Goal: Transaction & Acquisition: Purchase product/service

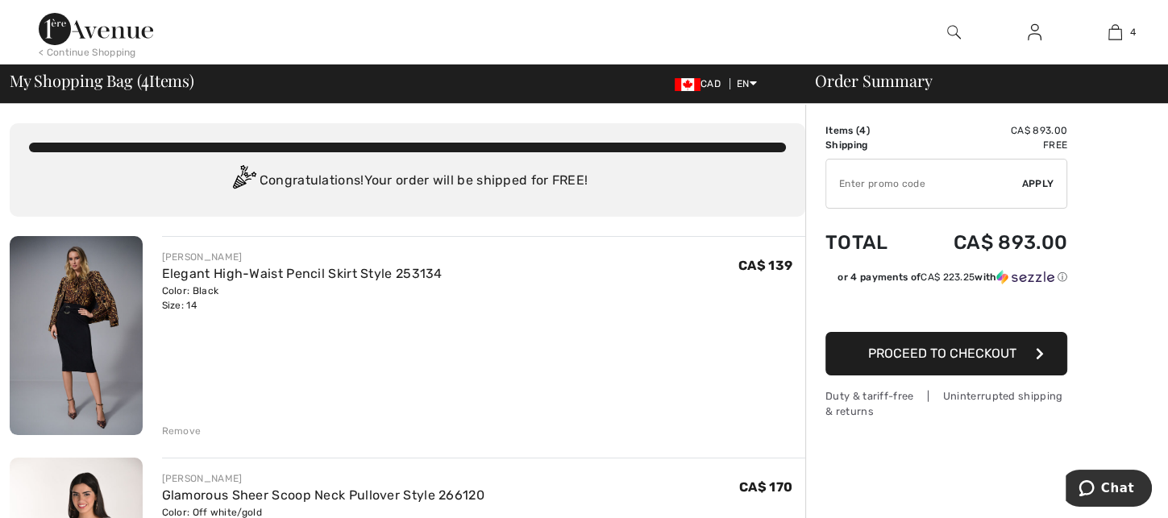
click at [173, 428] on div "Remove" at bounding box center [181, 431] width 39 height 15
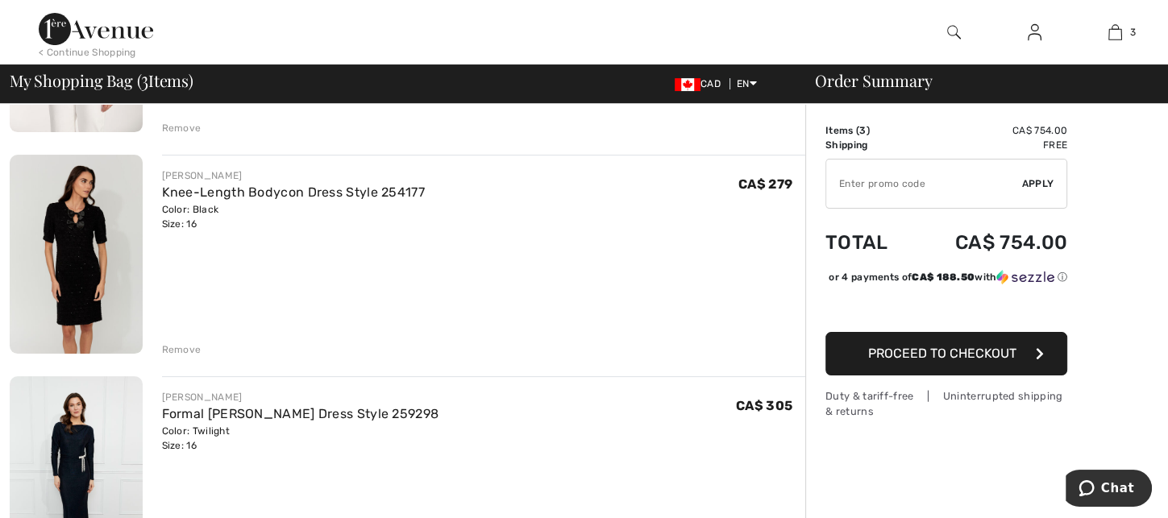
scroll to position [403, 0]
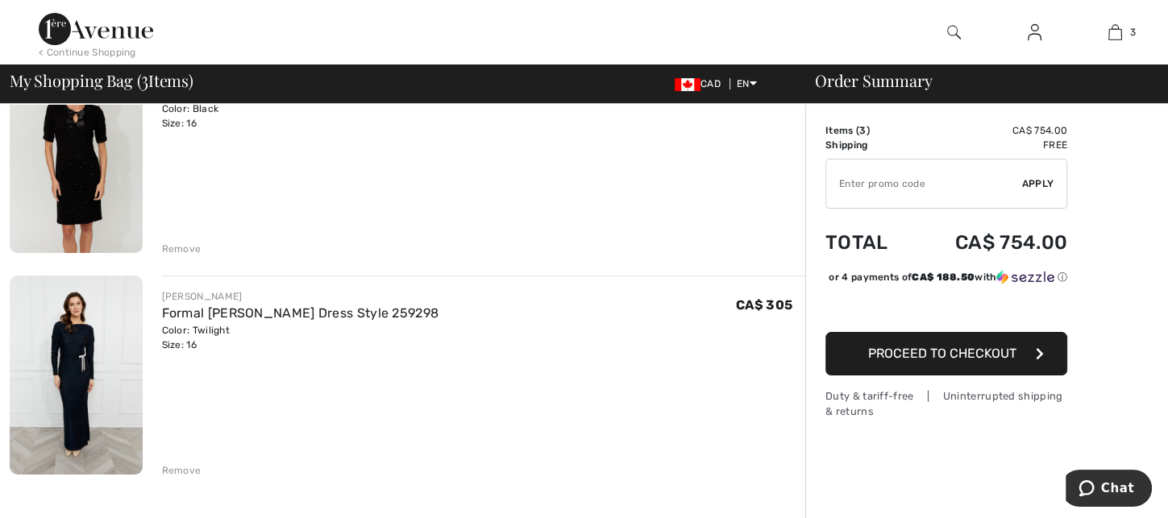
click at [984, 361] on span "Proceed to Checkout" at bounding box center [942, 353] width 148 height 15
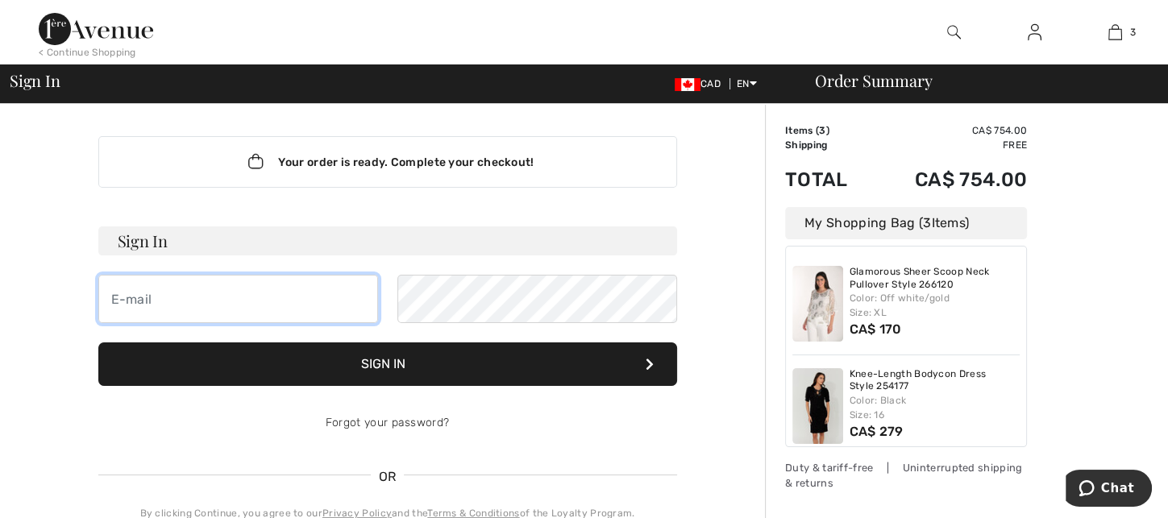
click at [243, 298] on input "email" at bounding box center [238, 299] width 280 height 48
type input "[EMAIL_ADDRESS][DOMAIN_NAME]"
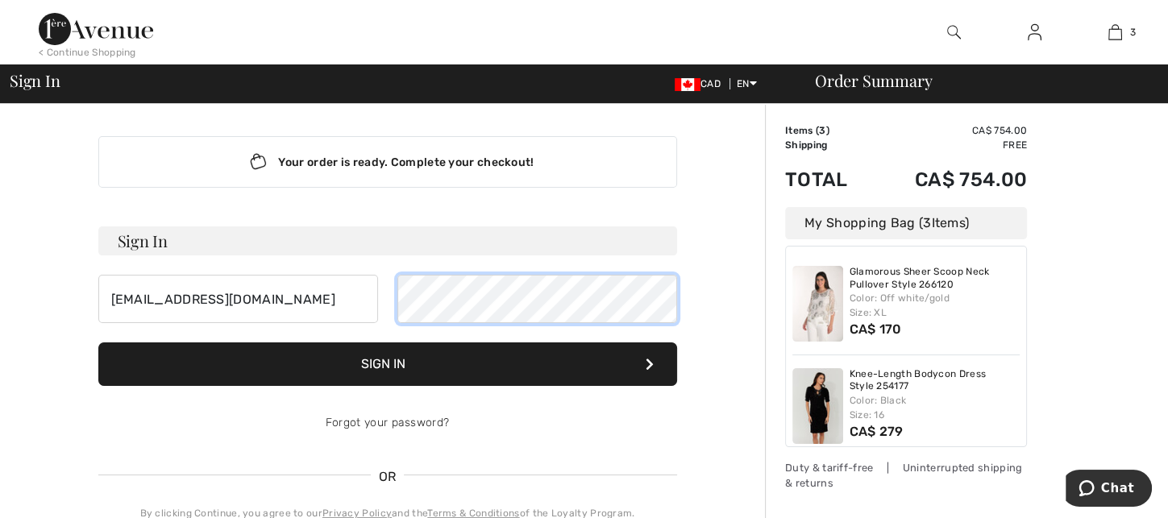
click at [98, 343] on button "Sign In" at bounding box center [387, 365] width 579 height 44
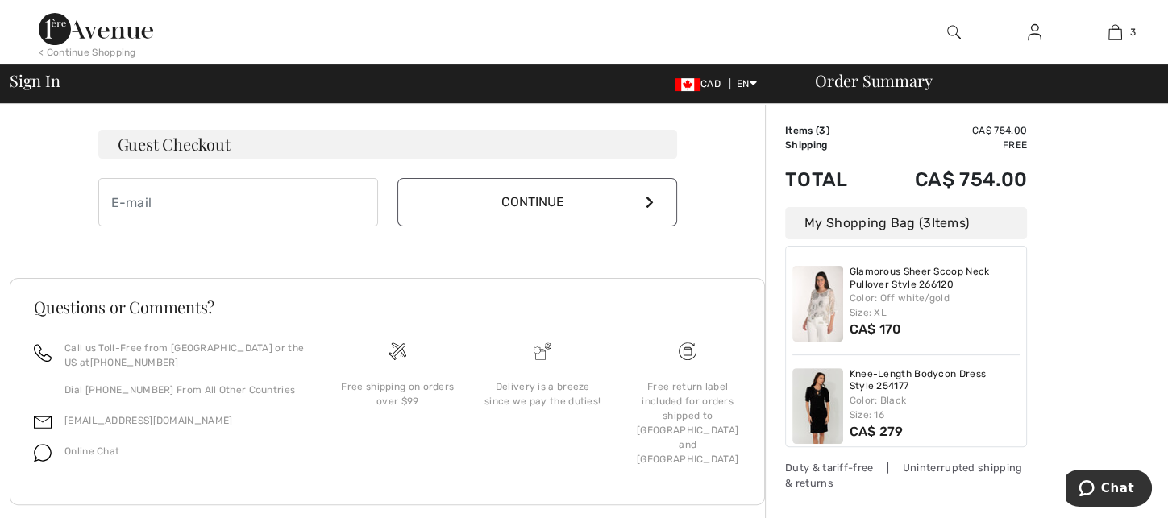
scroll to position [503, 0]
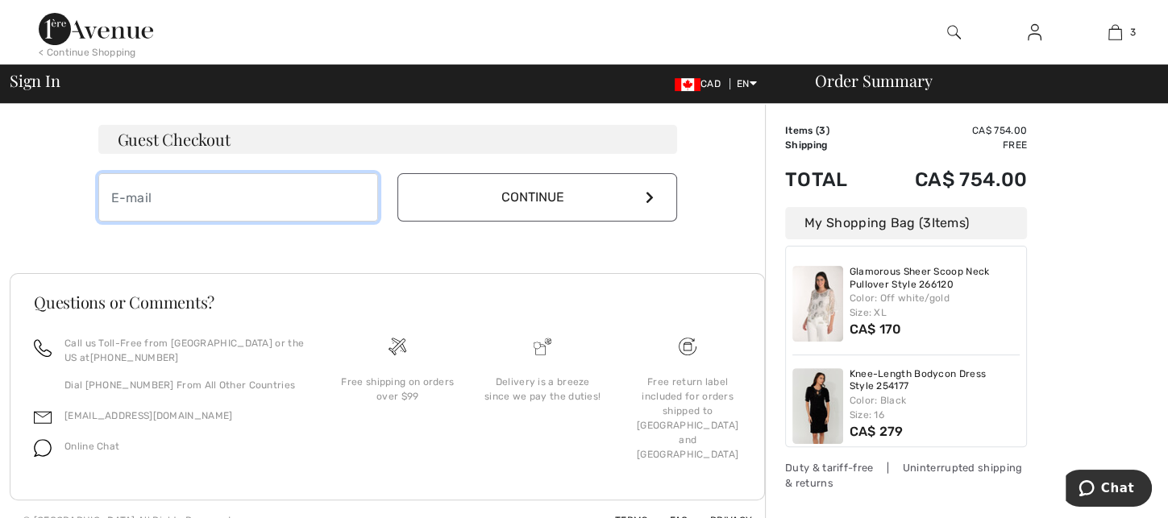
click at [184, 198] on input "email" at bounding box center [238, 197] width 280 height 48
type input "[EMAIL_ADDRESS][DOMAIN_NAME]"
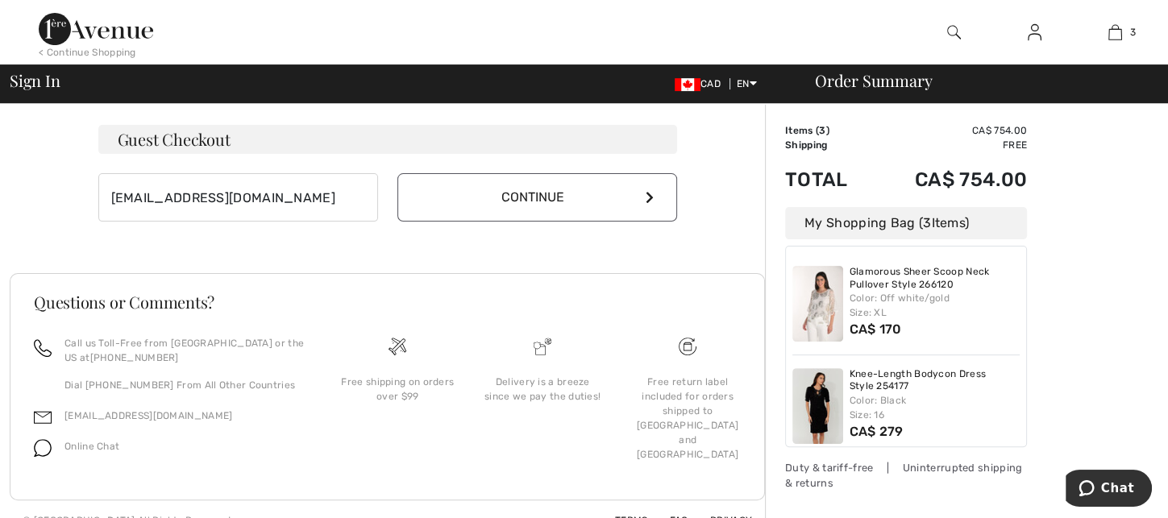
click at [563, 198] on button "Continue" at bounding box center [537, 197] width 280 height 48
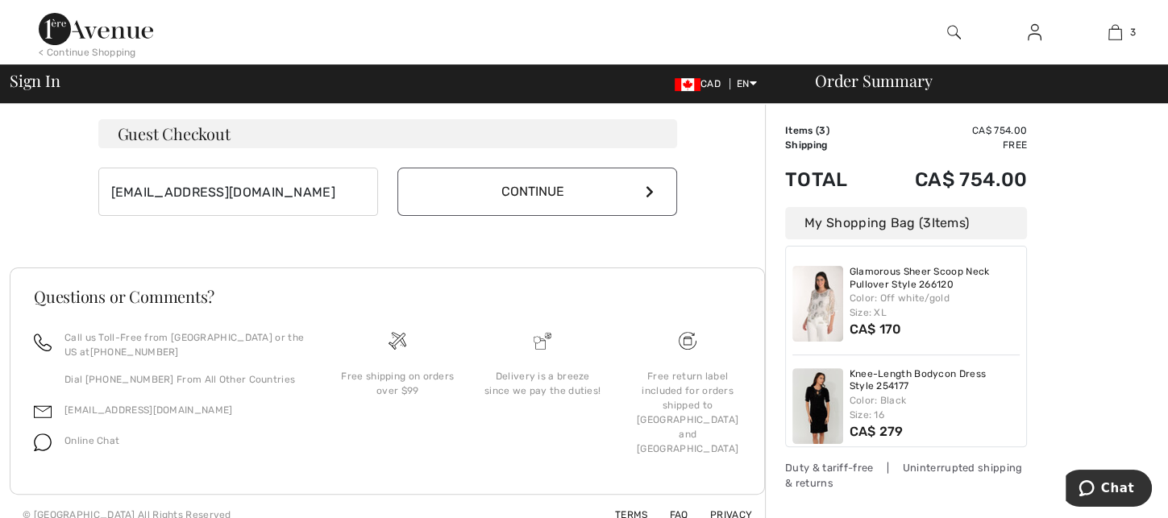
scroll to position [486, 0]
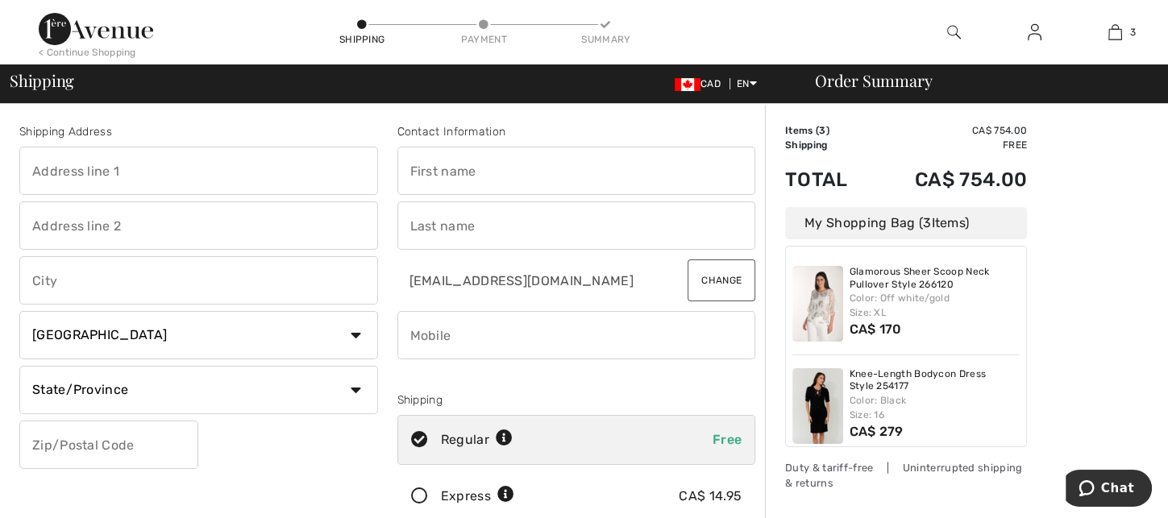
click at [127, 173] on input "text" at bounding box center [198, 171] width 359 height 48
type input "985 Porrone Drive"
type input "KINGSVILLE"
select select "ON"
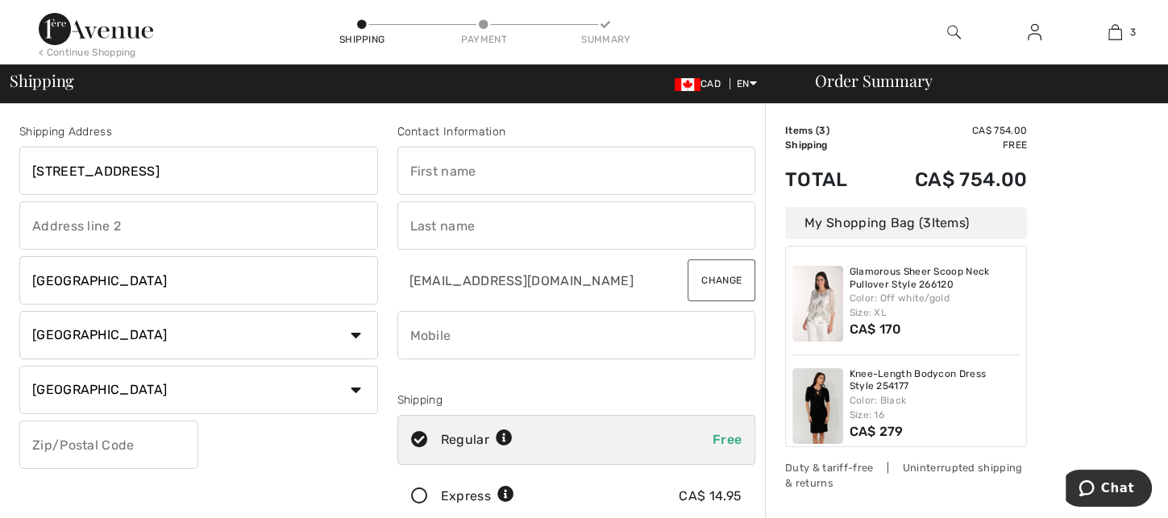
type input "N9Y 3Y9"
type input "Michelle"
type input "PRESTON"
type input "5197912101"
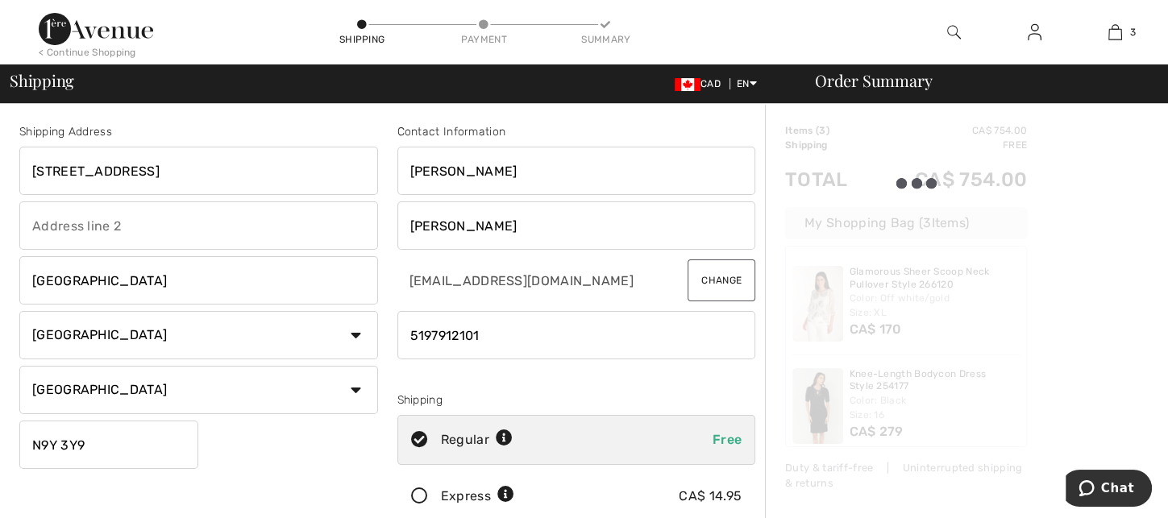
type input "N9Y3Y9"
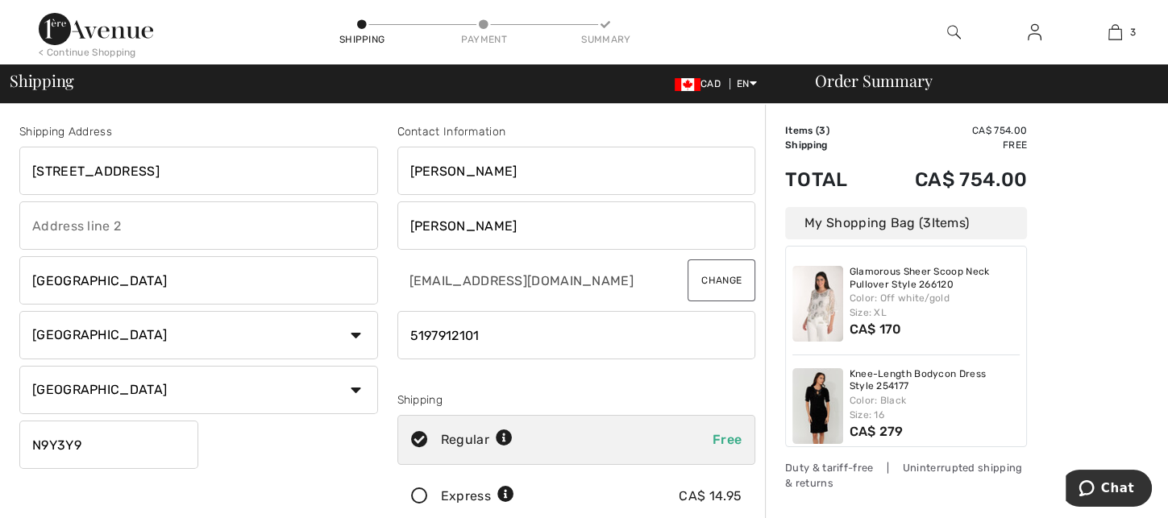
click at [391, 230] on div "Contact Information Michelle PRESTON mishlpreston@hotmail.ca Change Shipping Re…" at bounding box center [577, 325] width 378 height 405
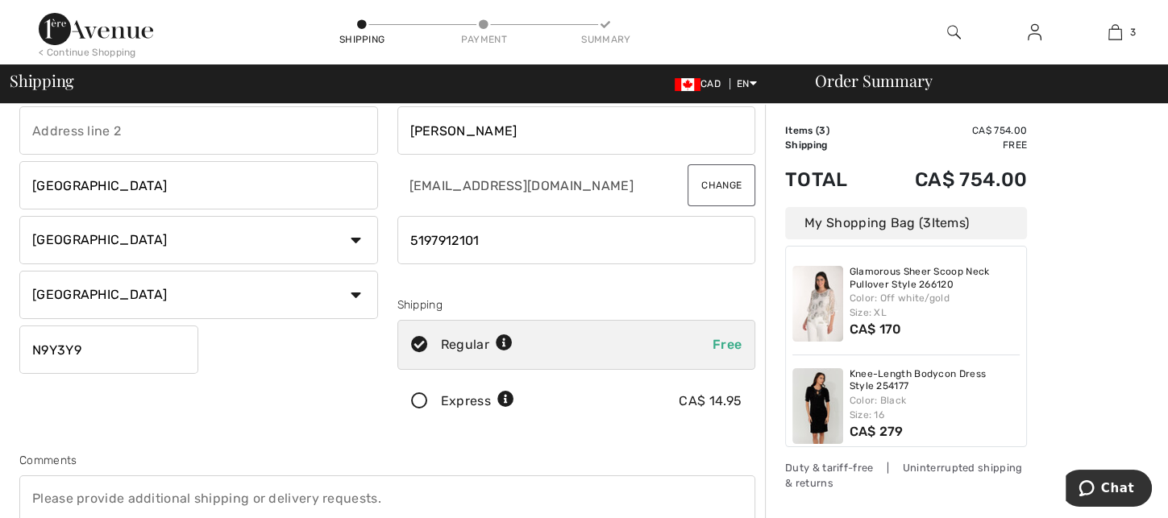
scroll to position [100, 0]
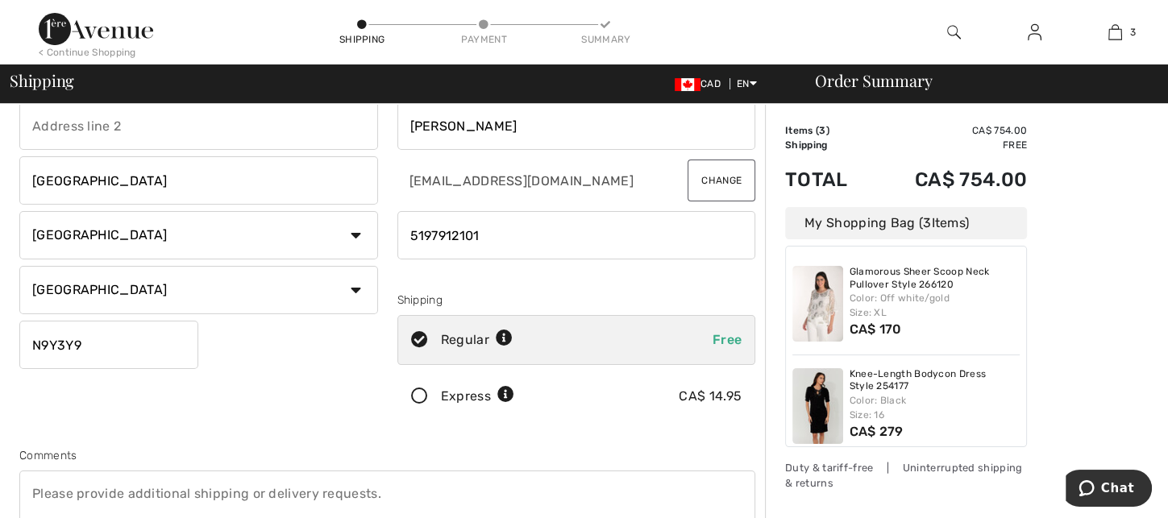
click at [417, 395] on icon at bounding box center [419, 396] width 43 height 17
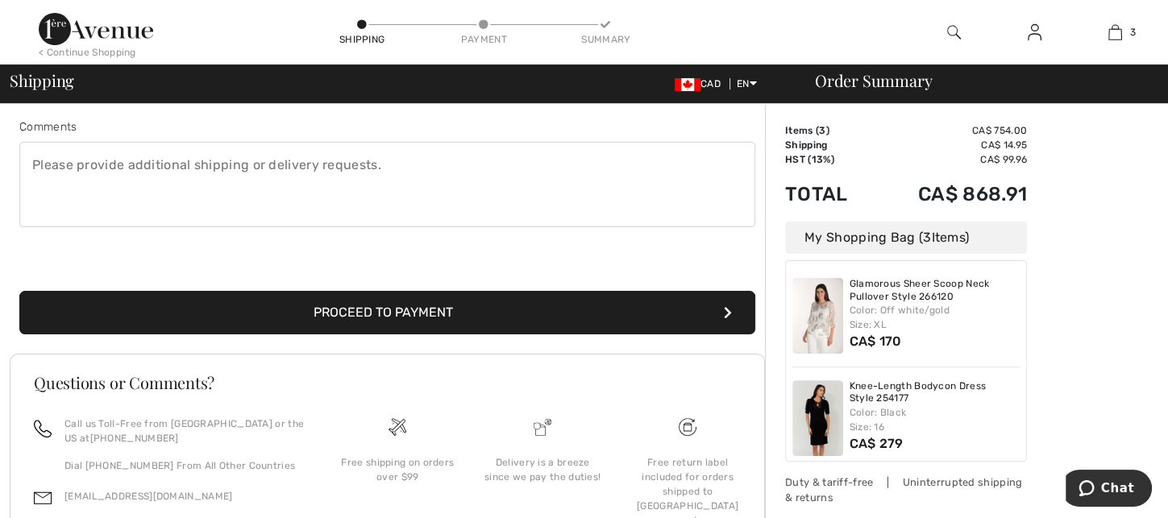
scroll to position [0, 0]
click at [527, 313] on button "Proceed to Payment" at bounding box center [387, 313] width 736 height 44
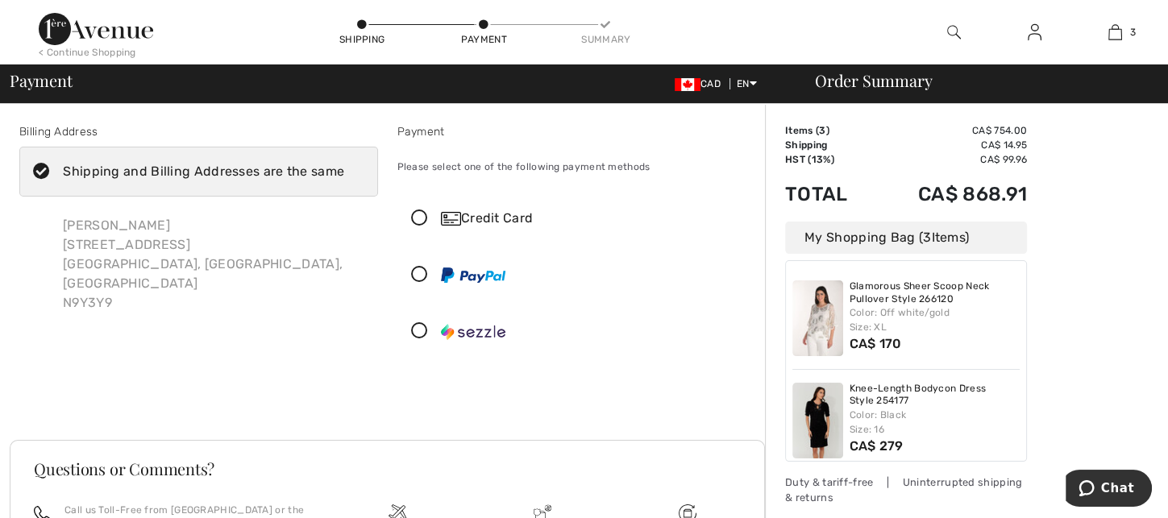
click at [420, 217] on icon at bounding box center [419, 218] width 43 height 17
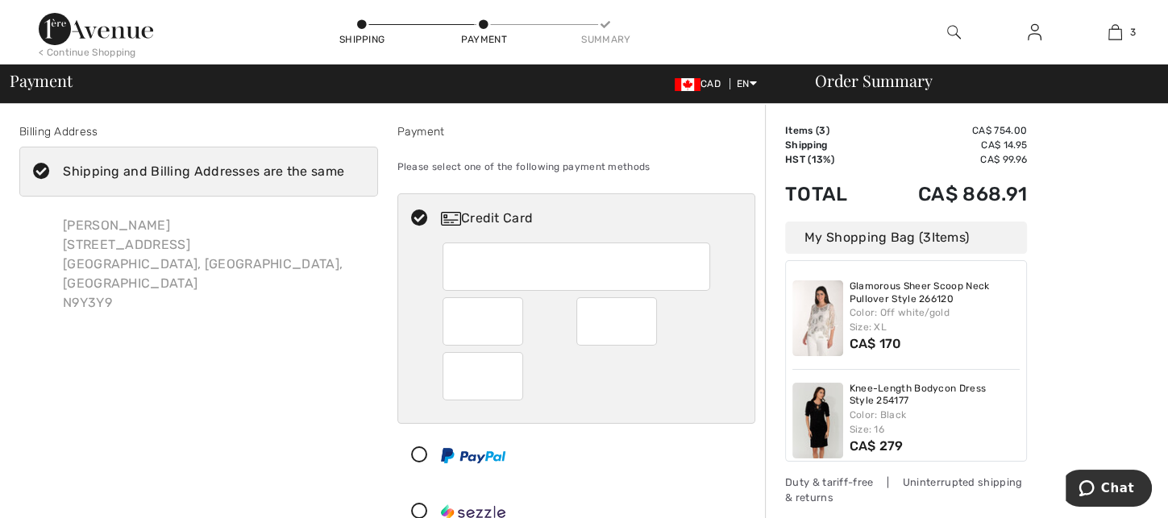
scroll to position [201, 0]
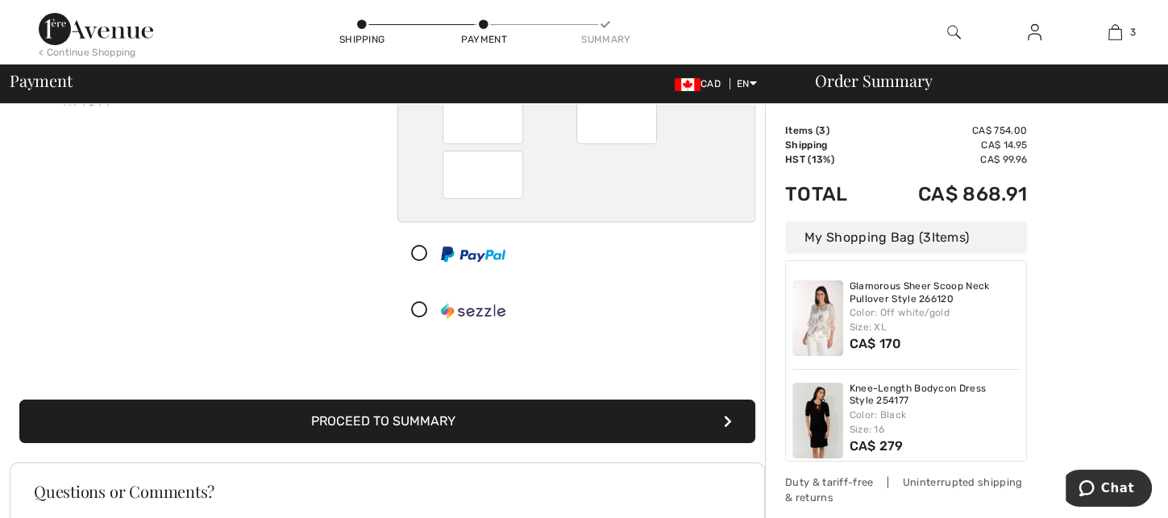
click at [405, 418] on button "Proceed to Summary" at bounding box center [387, 422] width 736 height 44
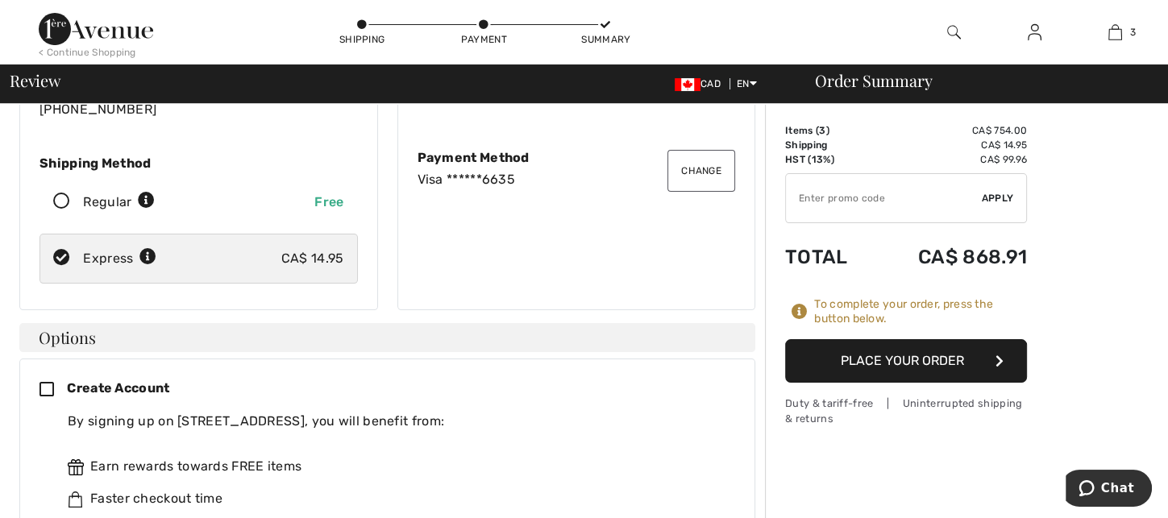
scroll to position [302, 0]
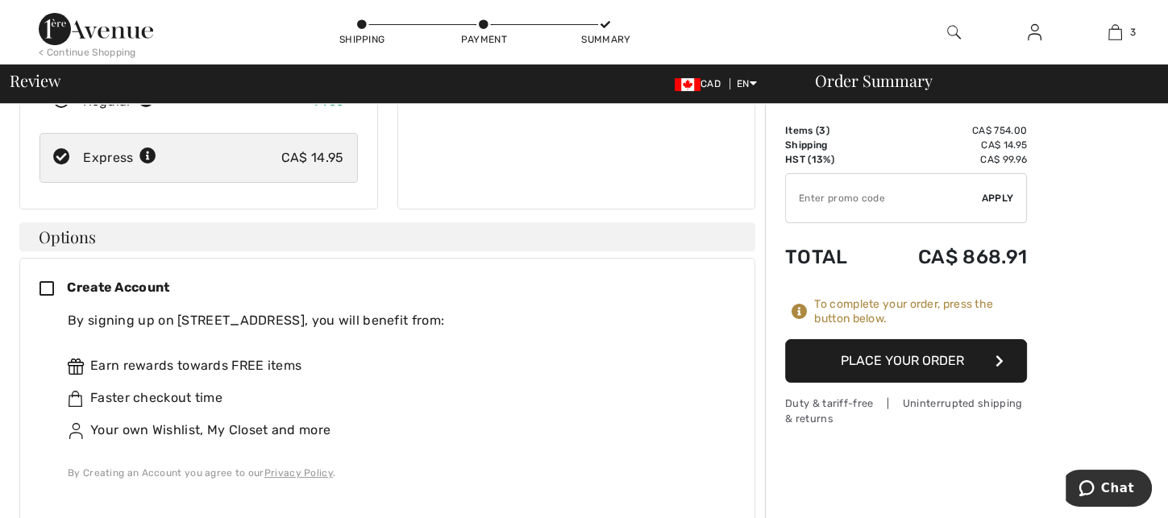
click at [47, 281] on icon at bounding box center [52, 289] width 27 height 17
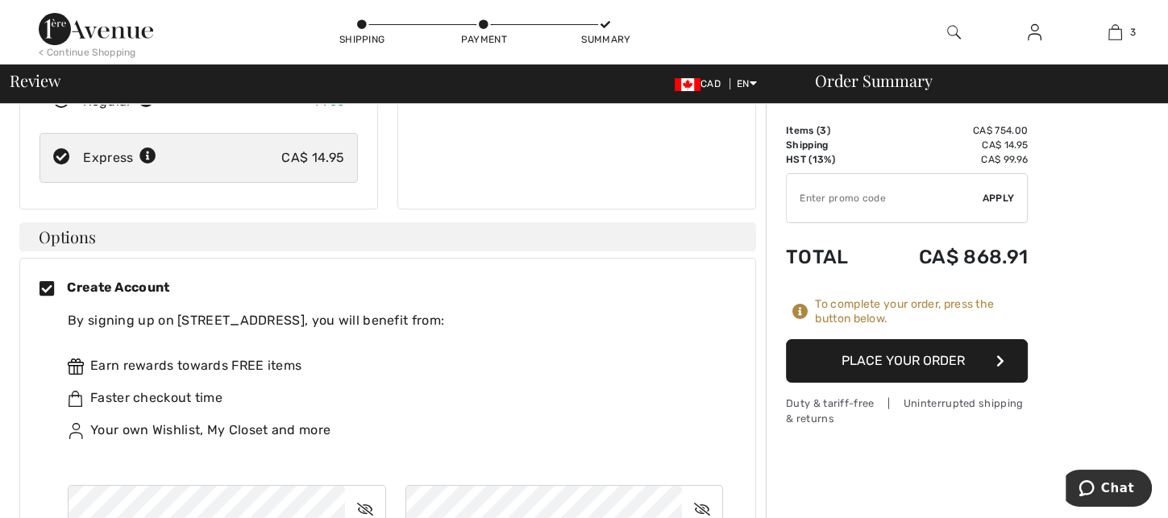
scroll to position [503, 0]
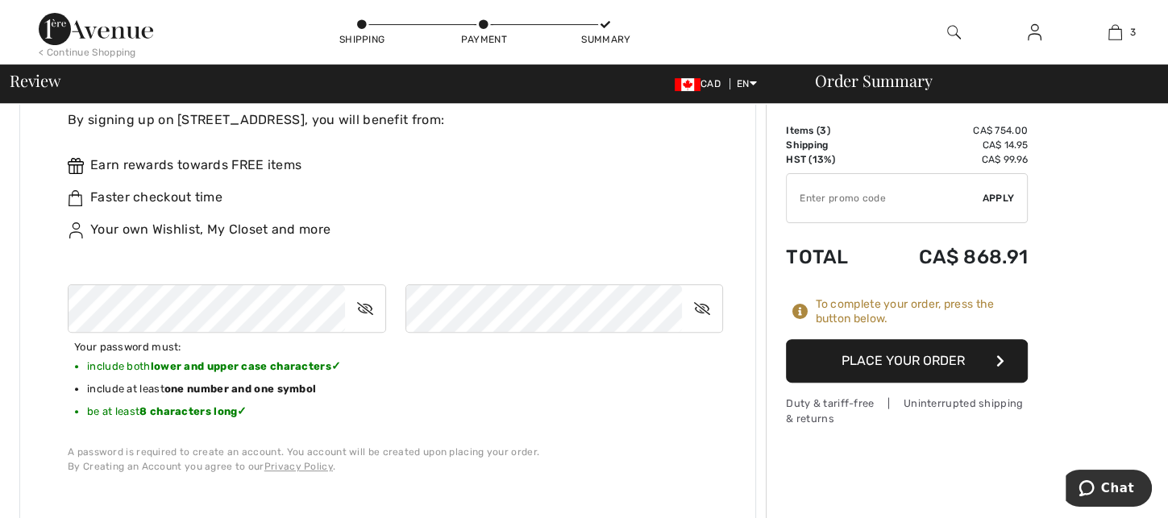
click at [709, 343] on div "Your password must: include both lower and upper case characters ✓ include at l…" at bounding box center [395, 371] width 655 height 175
click at [867, 357] on button "Place Your Order" at bounding box center [907, 361] width 242 height 44
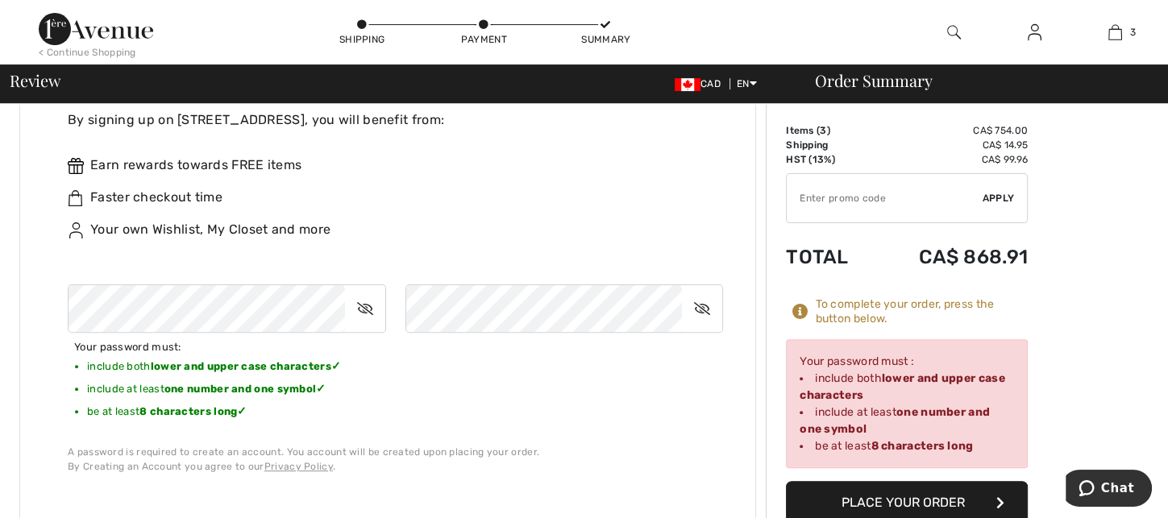
click at [679, 364] on div "Your password must: include both lower and upper case characters ✓ include at l…" at bounding box center [395, 371] width 655 height 175
click at [875, 497] on button "Place Your Order" at bounding box center [907, 503] width 242 height 44
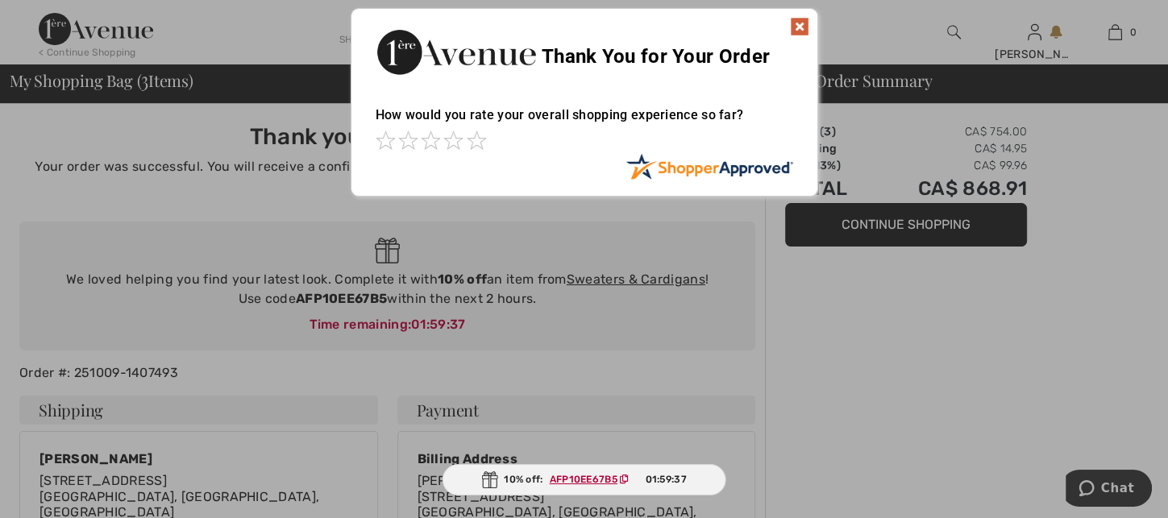
click at [795, 30] on img at bounding box center [799, 26] width 19 height 19
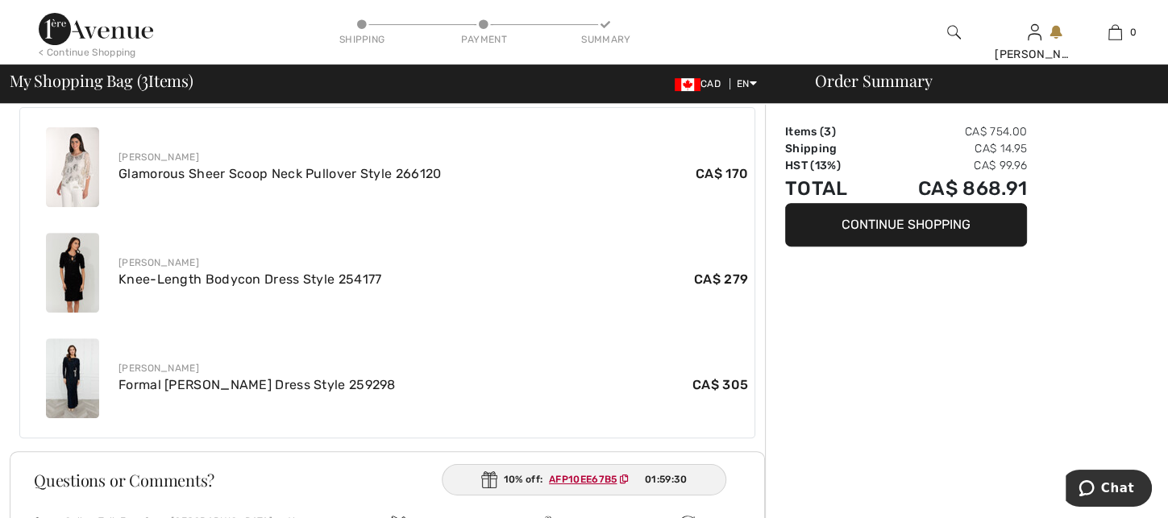
scroll to position [604, 0]
